Goal: Task Accomplishment & Management: Manage account settings

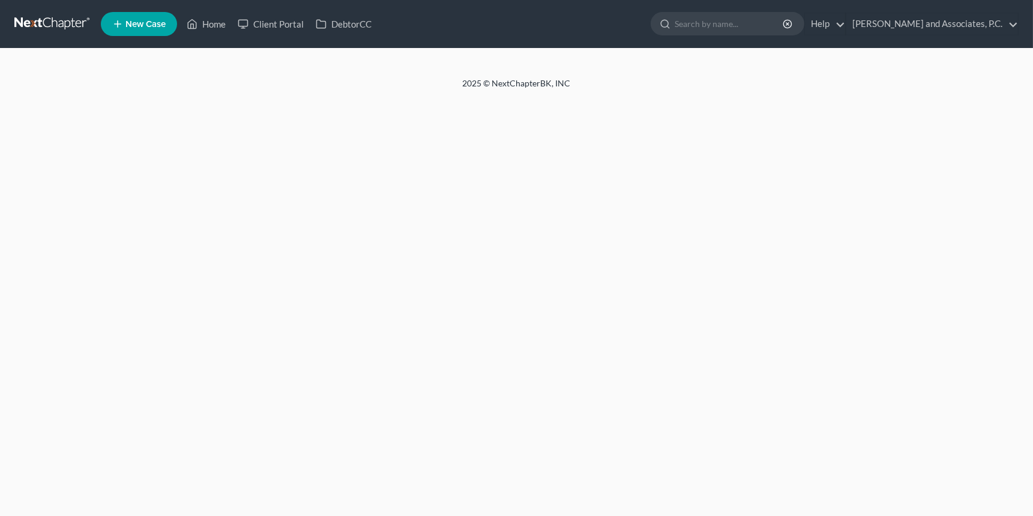
select select "1"
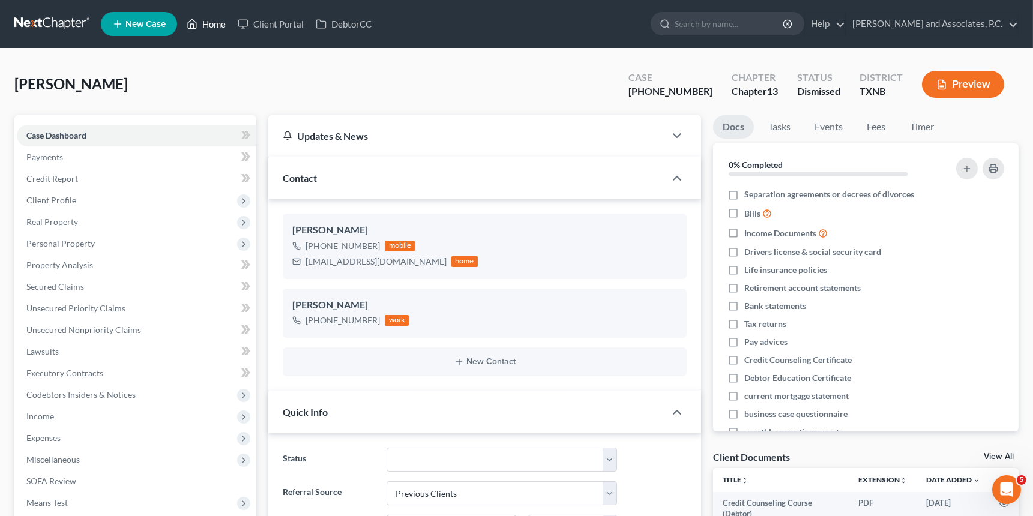
click at [212, 28] on link "Home" at bounding box center [206, 24] width 51 height 22
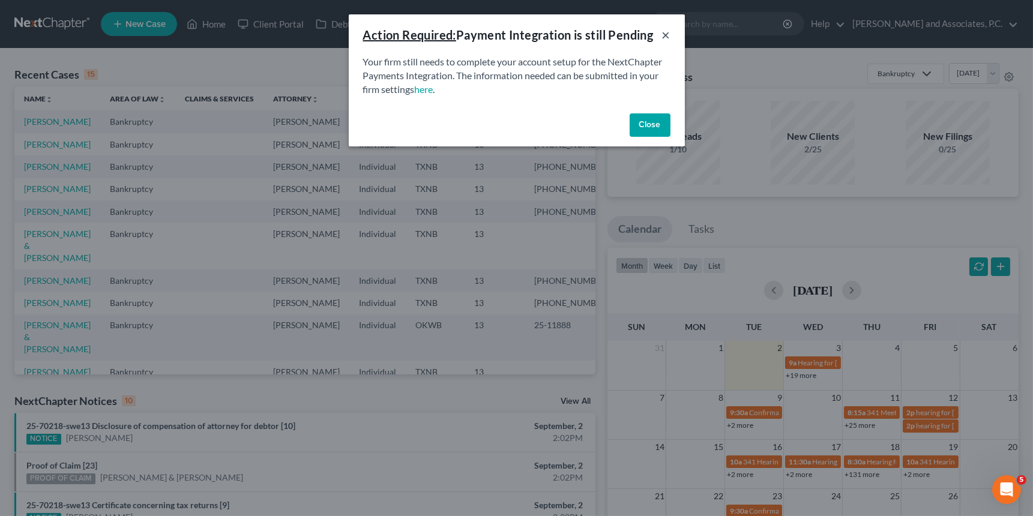
click at [663, 35] on button "×" at bounding box center [666, 35] width 8 height 14
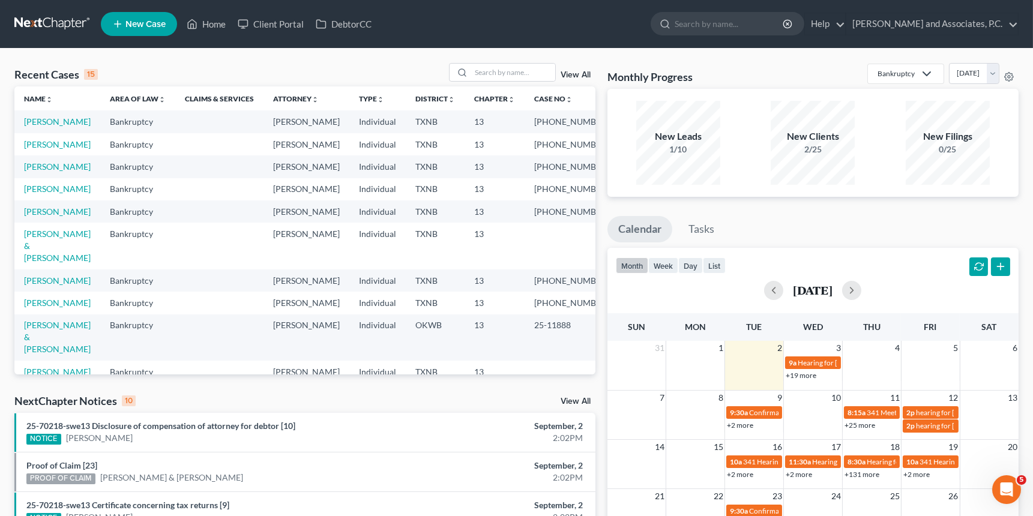
click at [580, 74] on link "View All" at bounding box center [575, 75] width 30 height 8
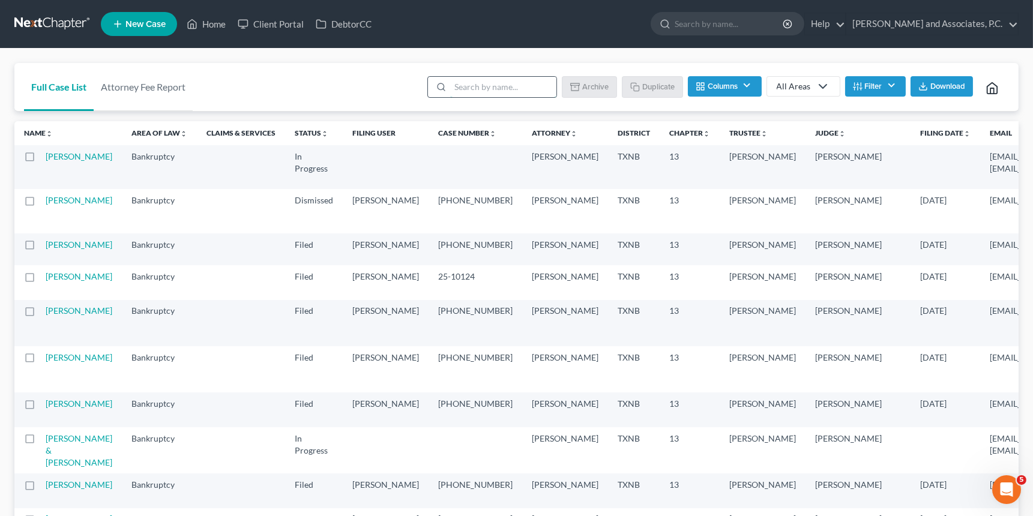
click at [478, 95] on input "search" at bounding box center [503, 87] width 106 height 20
paste input "25-70218"
type input "25-70218"
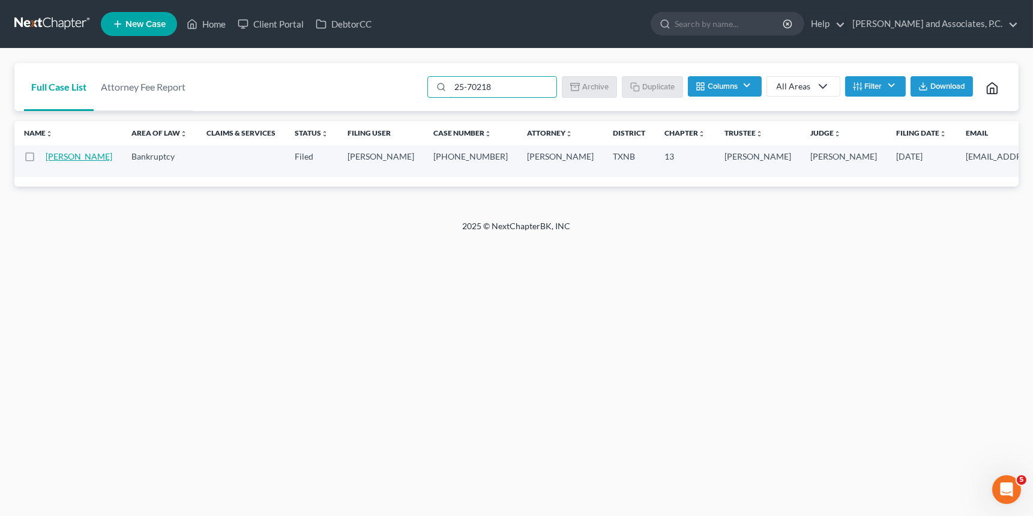
click at [58, 160] on link "[PERSON_NAME]" at bounding box center [79, 156] width 67 height 10
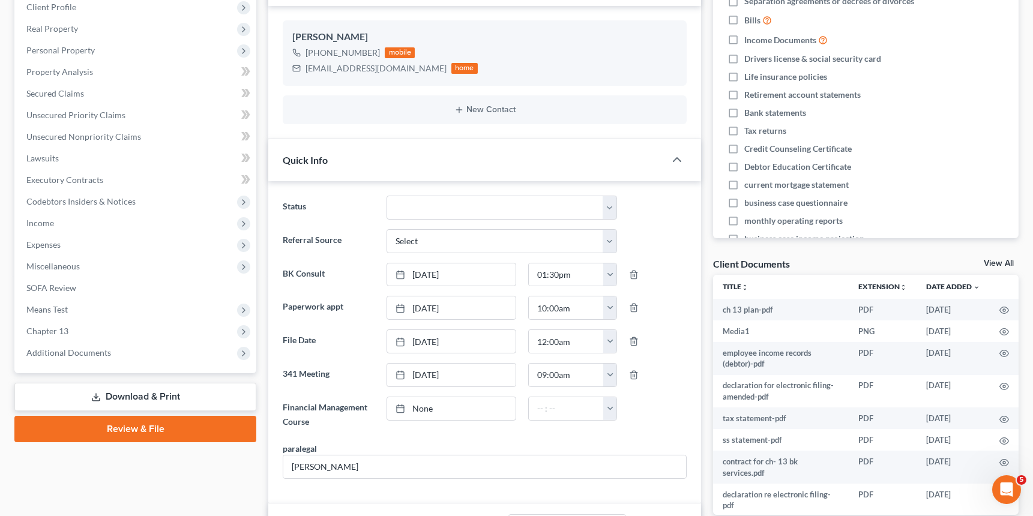
scroll to position [202, 0]
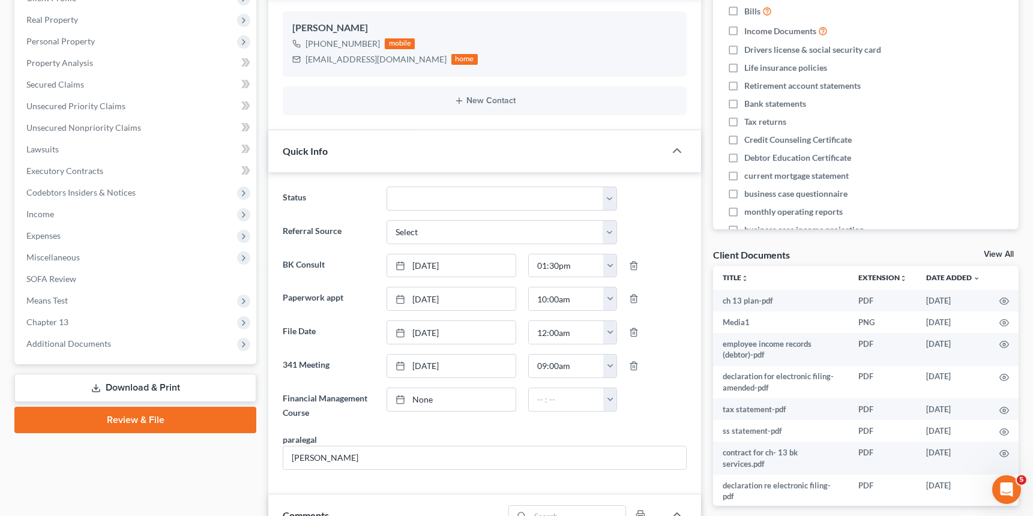
click at [212, 413] on link "Review & File" at bounding box center [135, 420] width 242 height 26
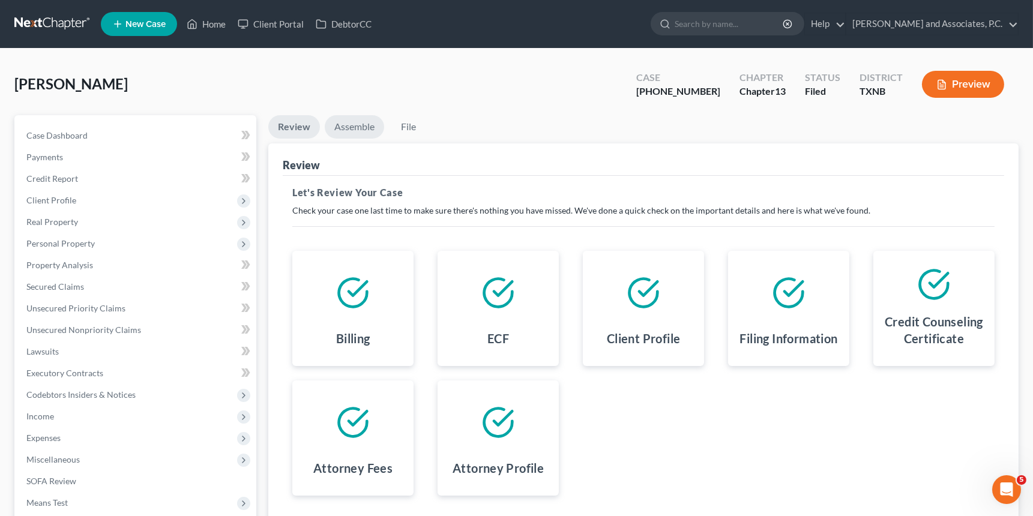
click at [368, 127] on link "Assemble" at bounding box center [354, 126] width 59 height 23
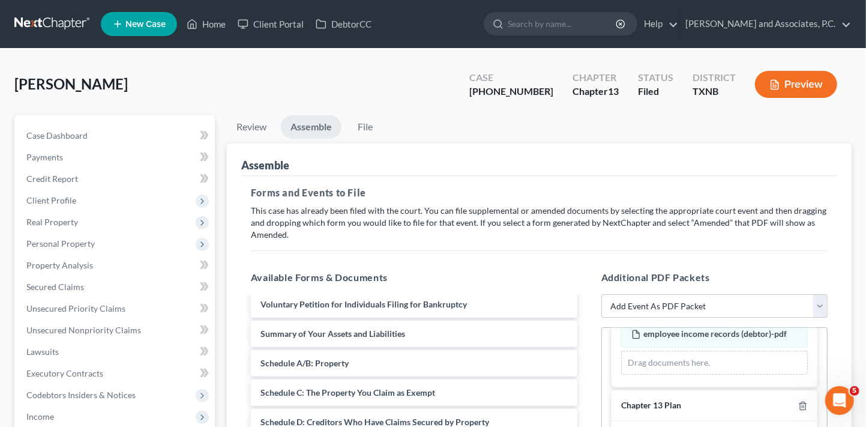
scroll to position [971, 0]
